Goal: Information Seeking & Learning: Learn about a topic

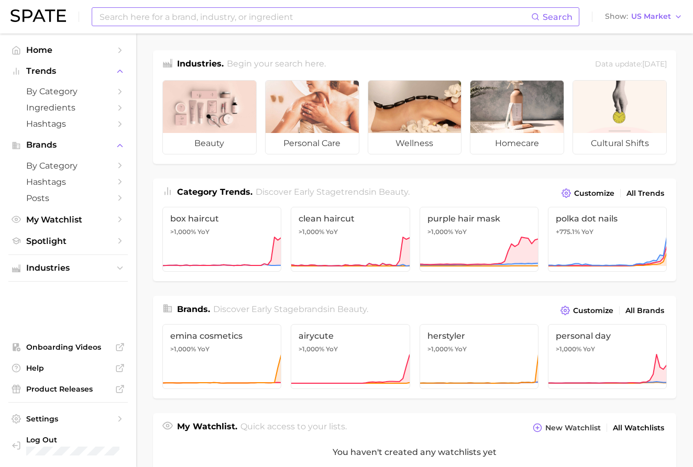
click at [250, 21] on input at bounding box center [314, 17] width 432 height 18
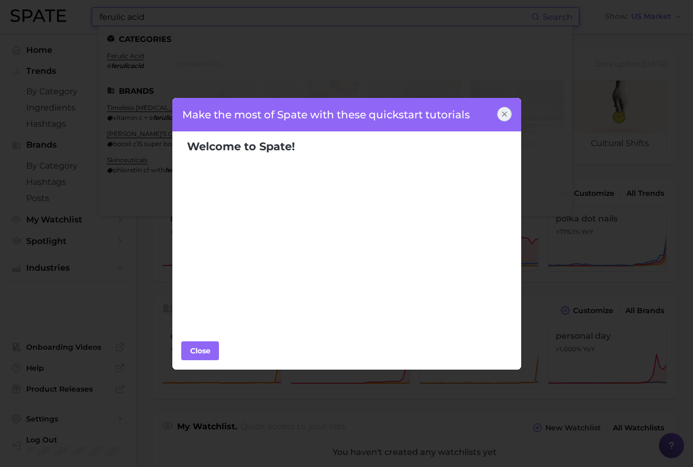
type input "ferulic acid"
click at [503, 115] on icon at bounding box center [504, 114] width 8 height 8
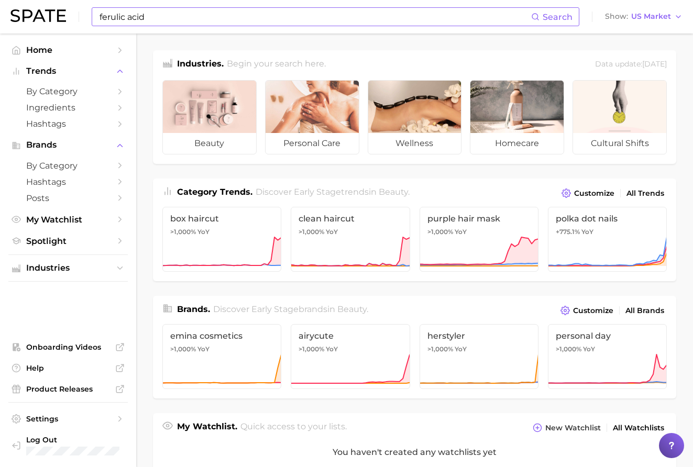
click at [179, 17] on input "ferulic acid" at bounding box center [314, 17] width 432 height 18
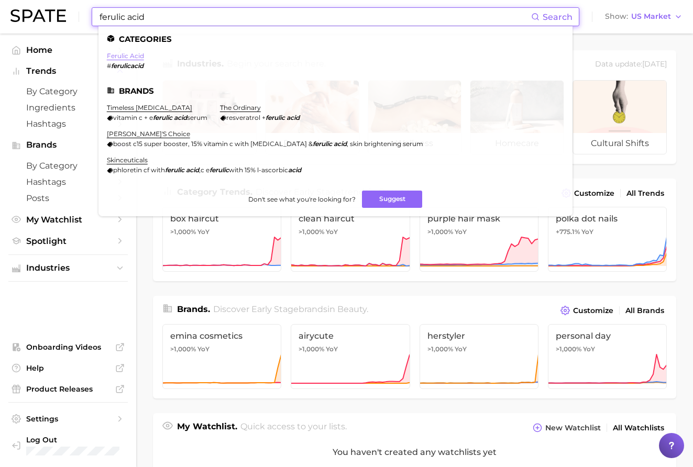
click at [127, 57] on link "ferulic acid" at bounding box center [125, 56] width 37 height 8
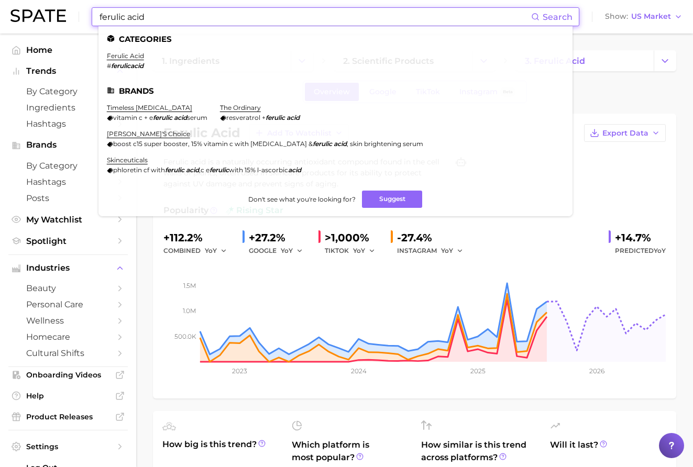
click at [148, 18] on input "ferulic acid" at bounding box center [314, 17] width 432 height 18
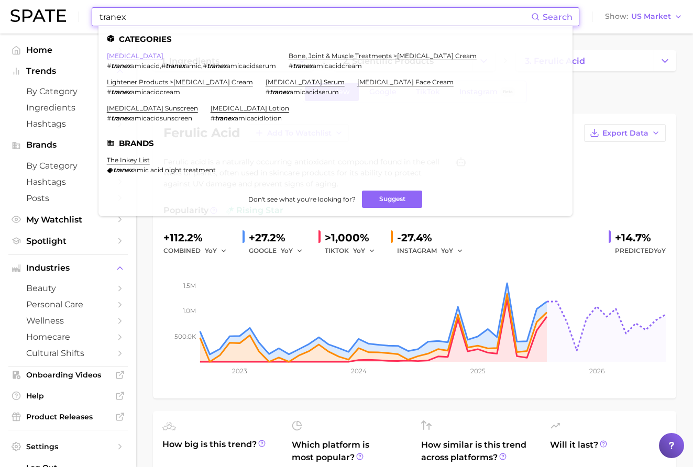
click at [144, 54] on link "[MEDICAL_DATA]" at bounding box center [135, 56] width 57 height 8
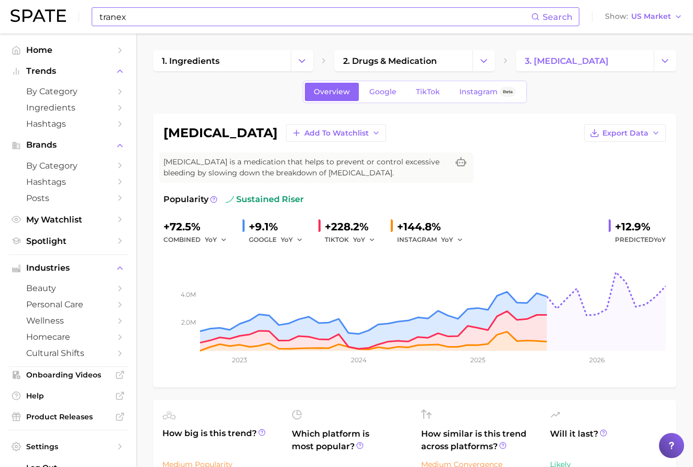
click at [175, 15] on input "tranex" at bounding box center [314, 17] width 432 height 18
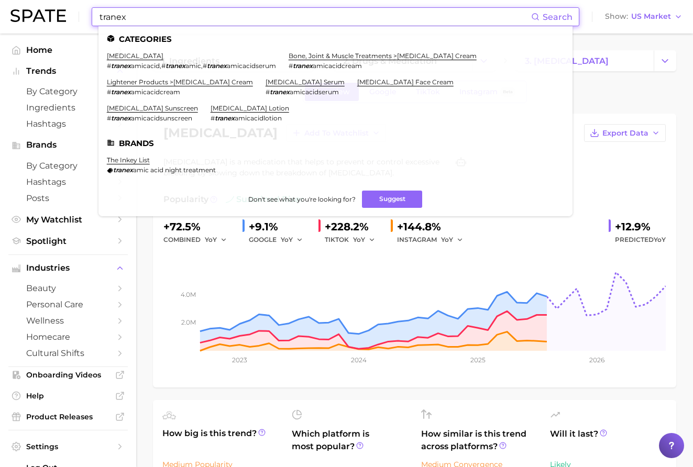
click at [175, 15] on input "tranex" at bounding box center [314, 17] width 432 height 18
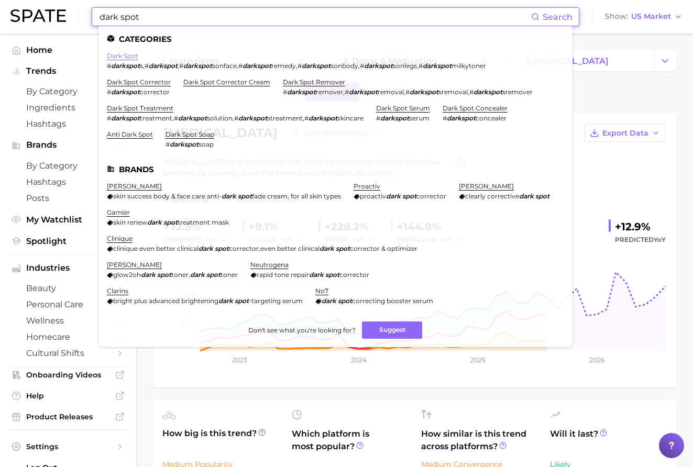
click at [126, 54] on link "dark spot" at bounding box center [122, 56] width 31 height 8
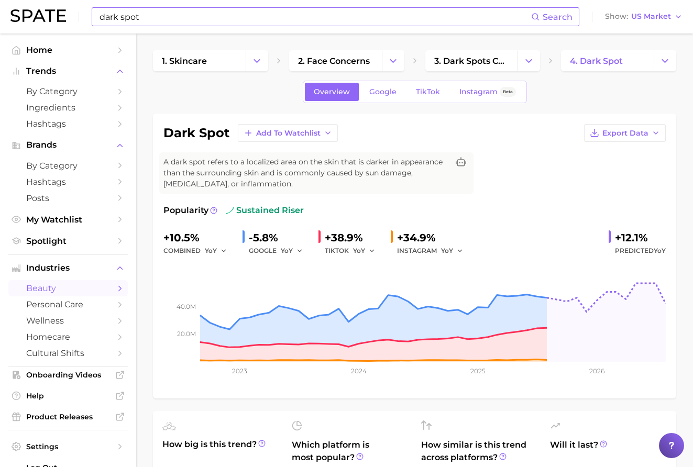
type input "tranex"
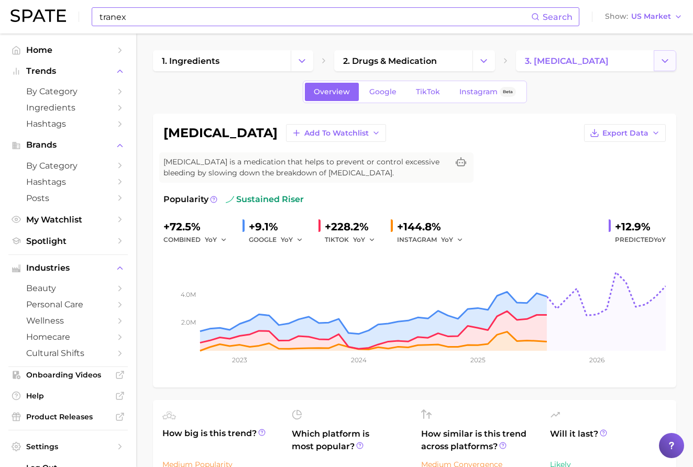
click at [669, 65] on icon "Change Category" at bounding box center [664, 60] width 11 height 11
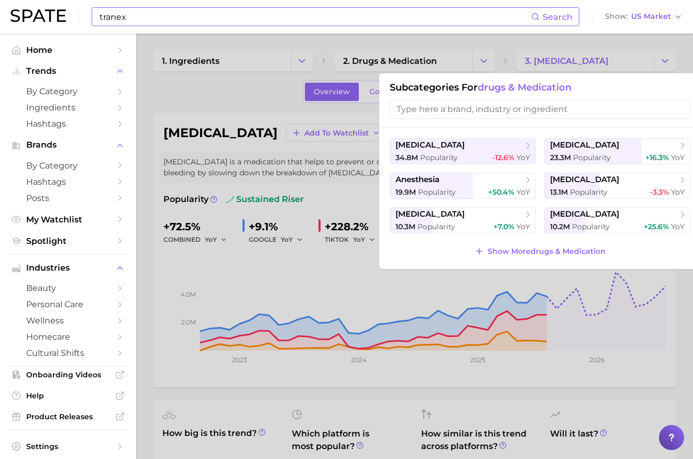
click at [190, 85] on div at bounding box center [346, 229] width 693 height 459
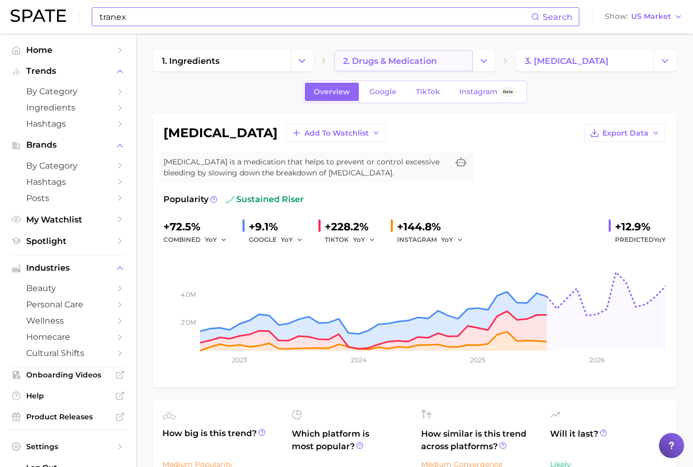
click at [413, 65] on span "2. drugs & medication" at bounding box center [390, 61] width 94 height 10
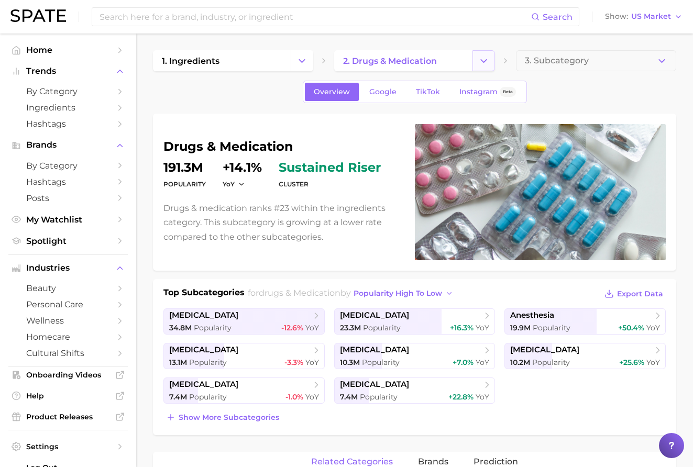
click at [488, 65] on icon "Change Category" at bounding box center [483, 60] width 11 height 11
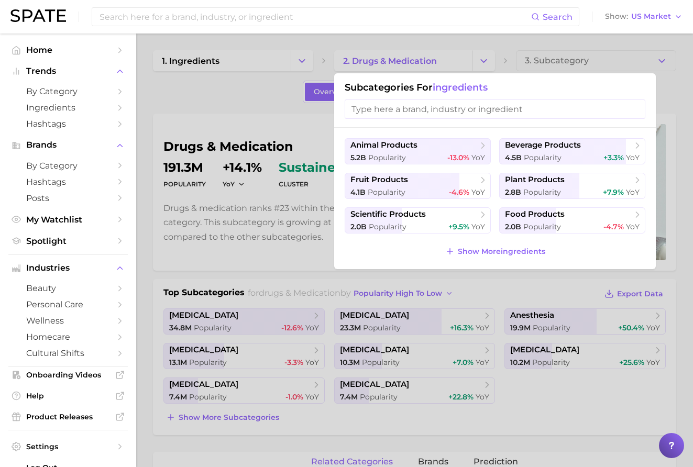
click at [146, 145] on div at bounding box center [346, 233] width 693 height 467
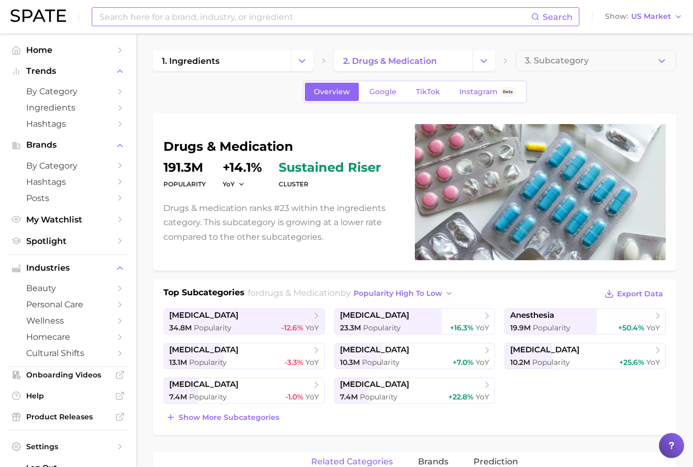
click at [258, 21] on input at bounding box center [314, 17] width 432 height 18
type input "tranex"
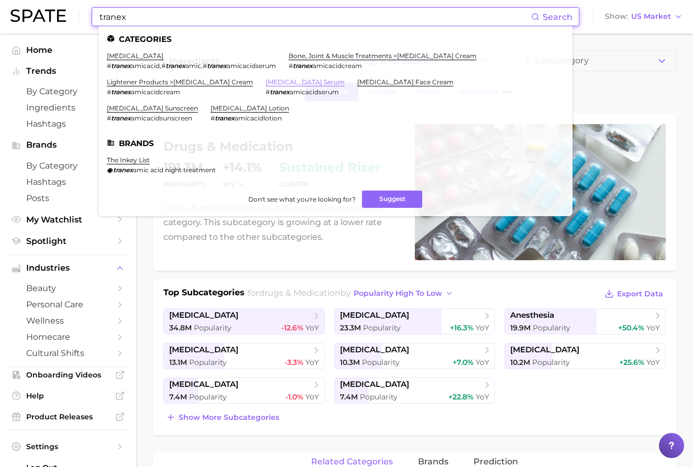
click at [296, 83] on link "[MEDICAL_DATA] serum" at bounding box center [304, 82] width 79 height 8
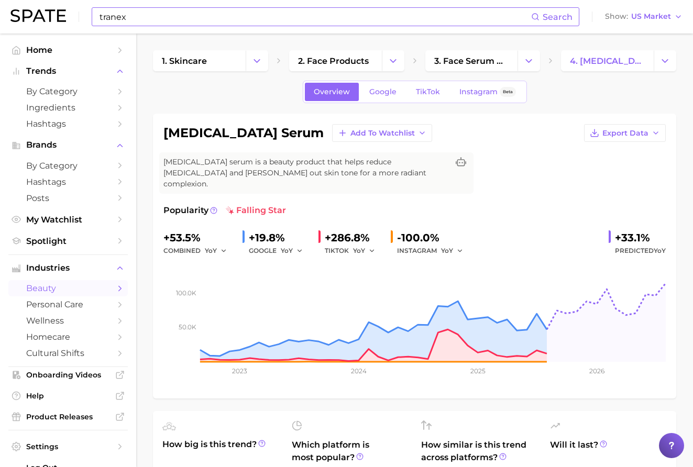
click at [174, 17] on input "tranex" at bounding box center [314, 17] width 432 height 18
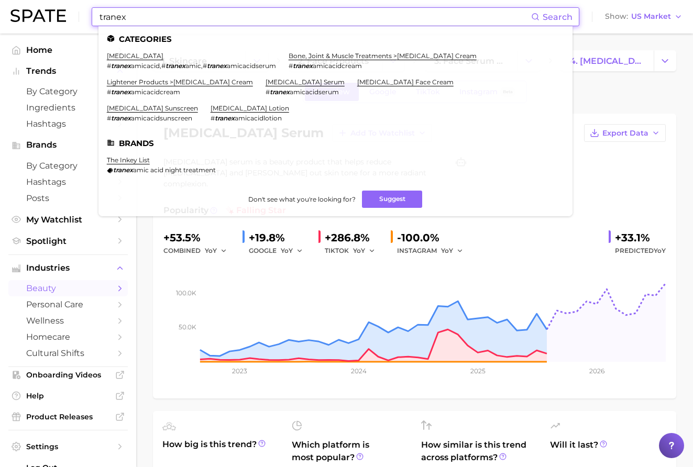
click at [174, 17] on input "tranex" at bounding box center [314, 17] width 432 height 18
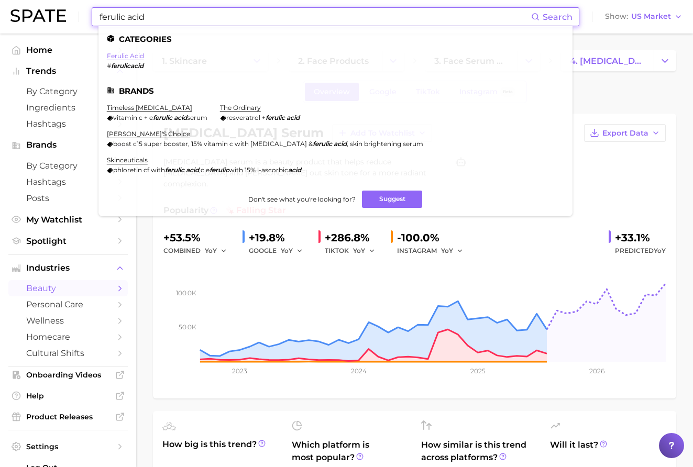
type input "ferulic acid"
click at [133, 53] on link "ferulic acid" at bounding box center [125, 56] width 37 height 8
